Goal: Task Accomplishment & Management: Use online tool/utility

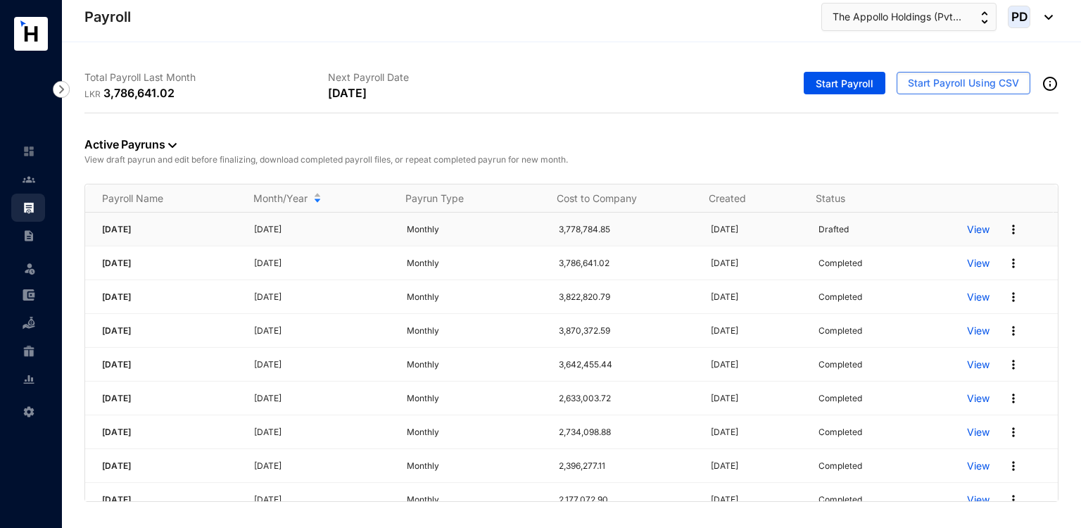
click at [957, 221] on td "View" at bounding box center [1004, 230] width 108 height 34
click at [967, 227] on p "View" at bounding box center [978, 229] width 23 height 14
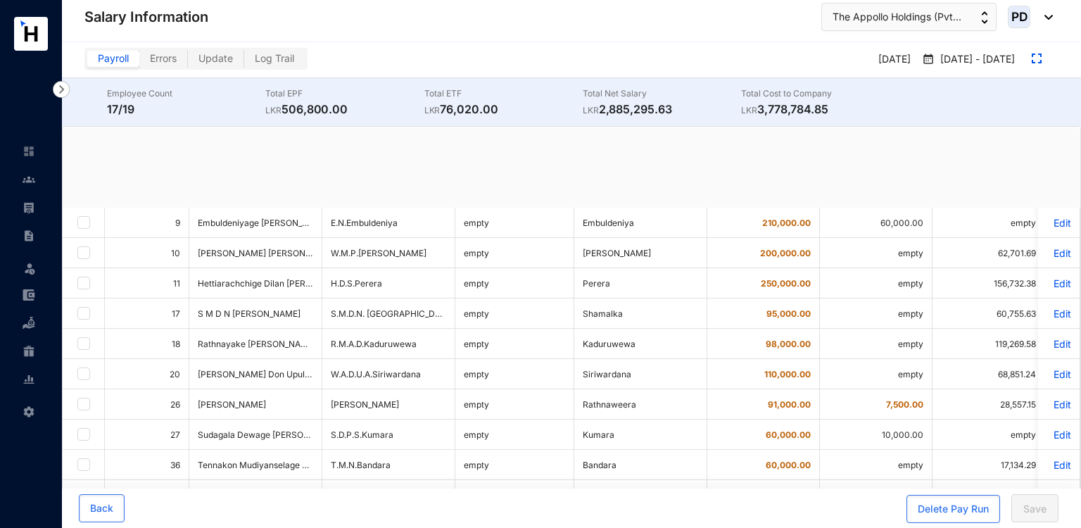
checkbox input "true"
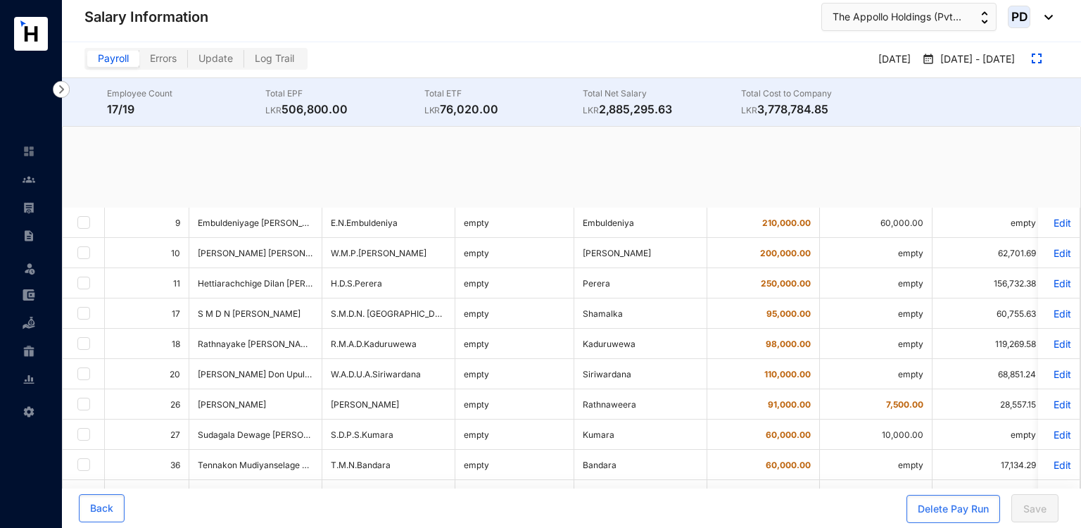
checkbox input "true"
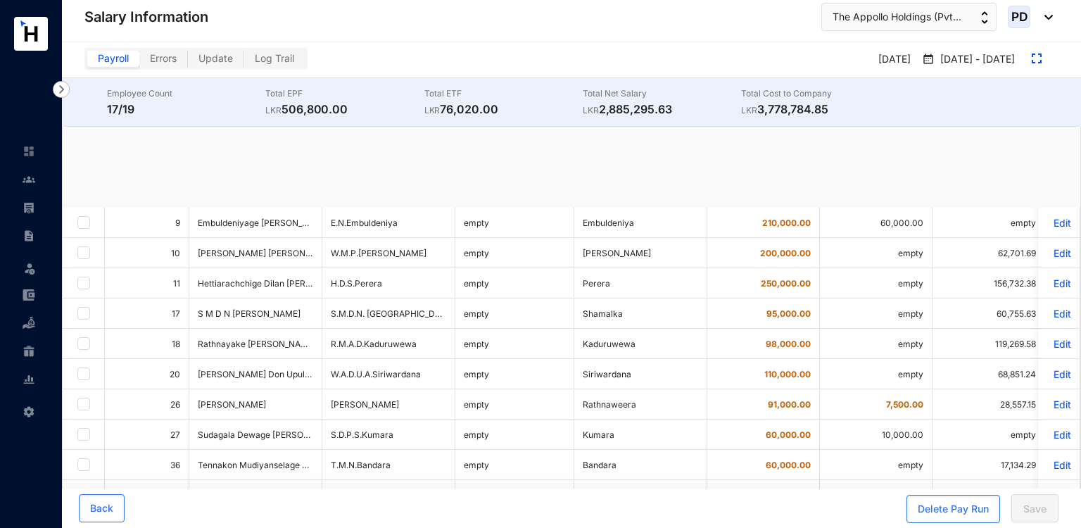
checkbox input "true"
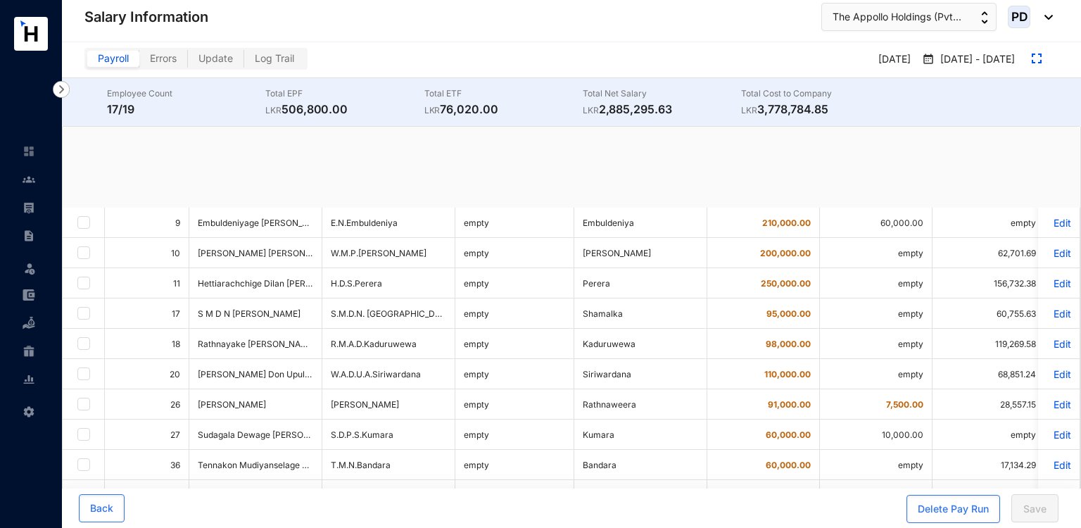
checkbox input "true"
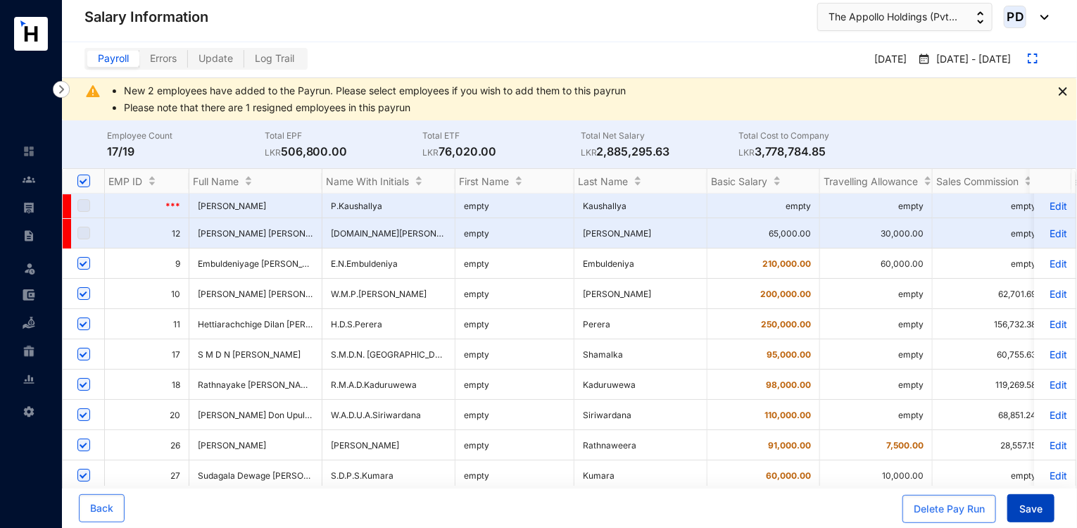
click at [1036, 512] on span "Save" at bounding box center [1030, 509] width 23 height 14
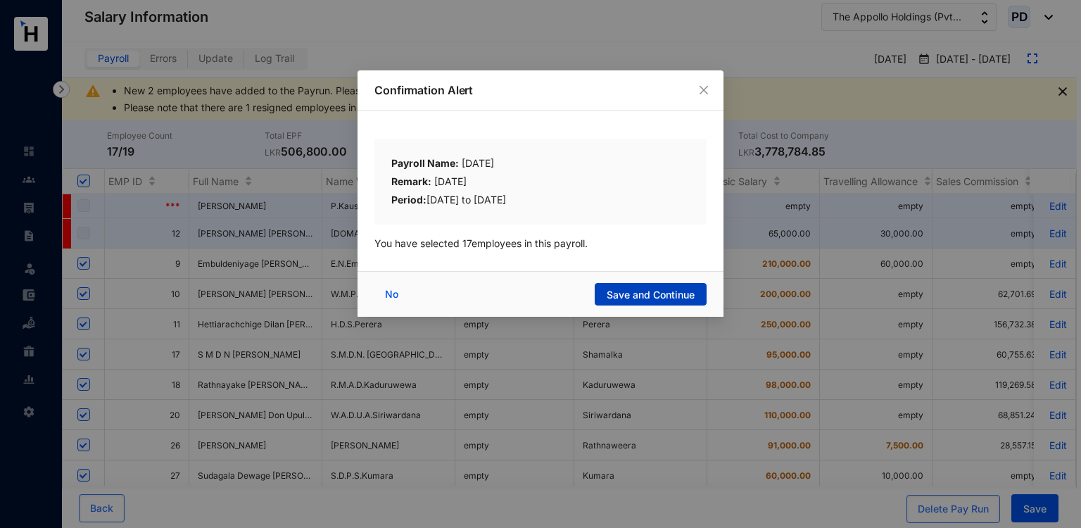
click at [678, 299] on span "Save and Continue" at bounding box center [651, 295] width 88 height 14
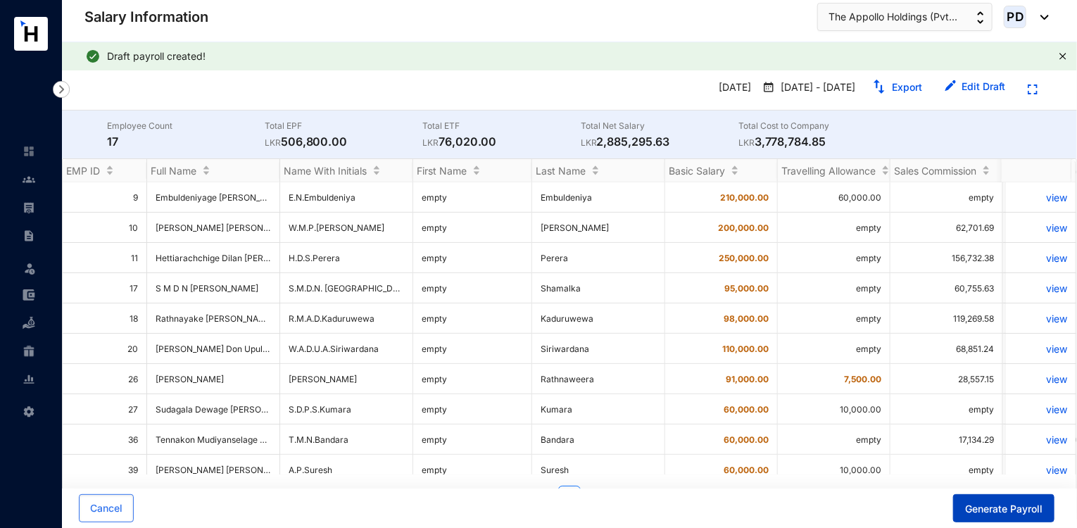
click at [976, 502] on span "Generate Payroll" at bounding box center [1003, 509] width 77 height 14
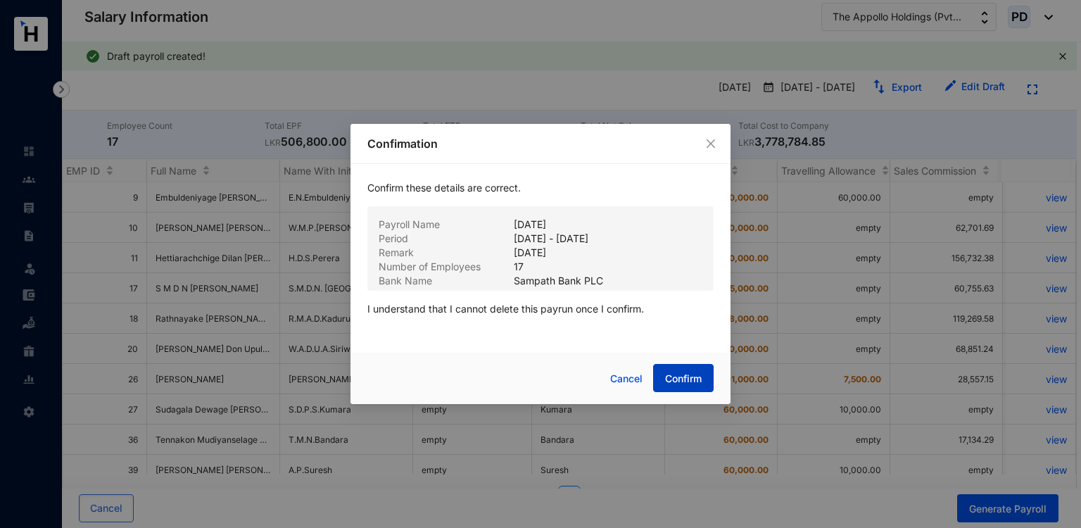
click at [674, 383] on span "Confirm" at bounding box center [683, 379] width 37 height 14
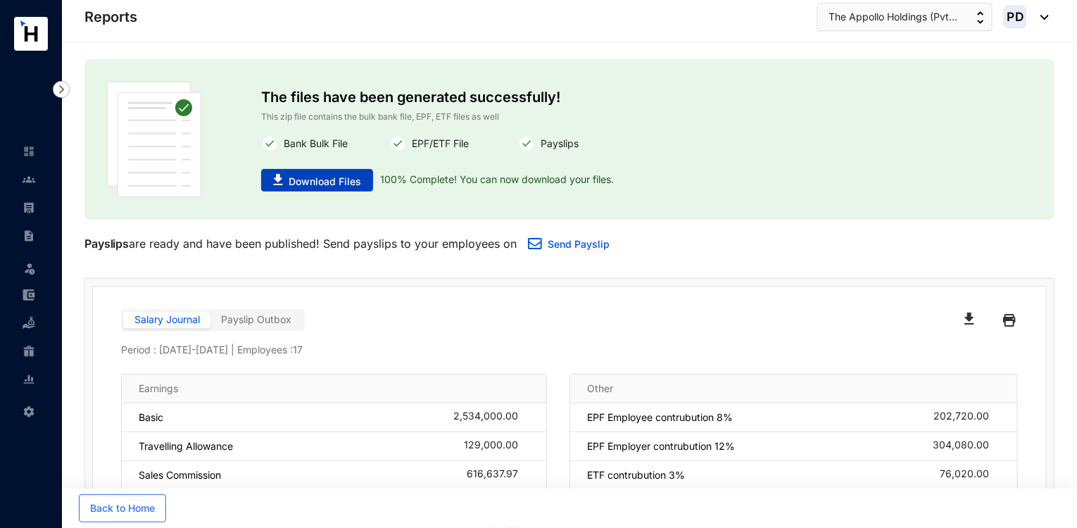
click at [314, 179] on span "Download Files" at bounding box center [324, 182] width 72 height 14
click at [850, 10] on span "The Appollo Holdings (Pvt..." at bounding box center [892, 16] width 129 height 15
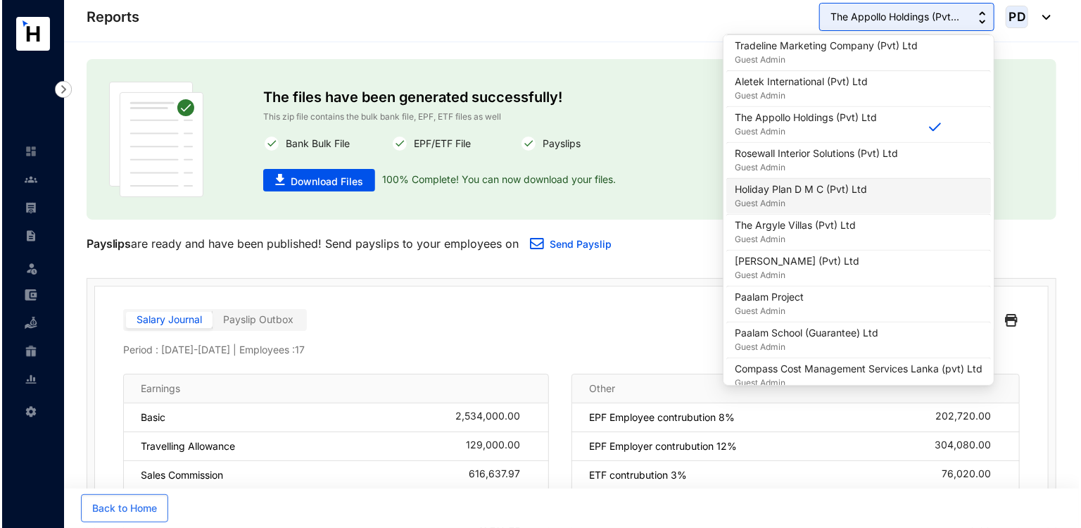
scroll to position [957, 0]
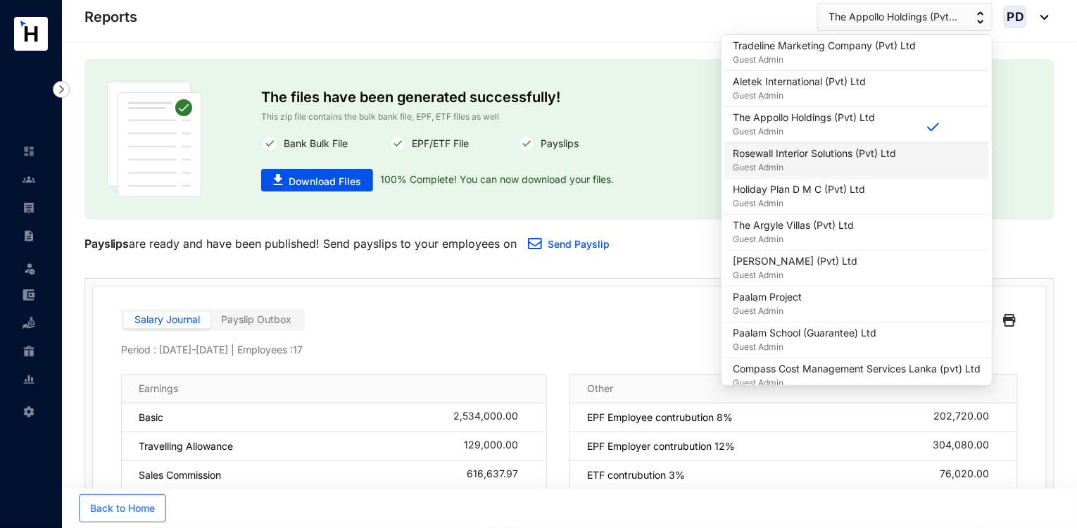
click at [822, 160] on p "Guest Admin" at bounding box center [814, 167] width 163 height 14
